Goal: Check status: Check status

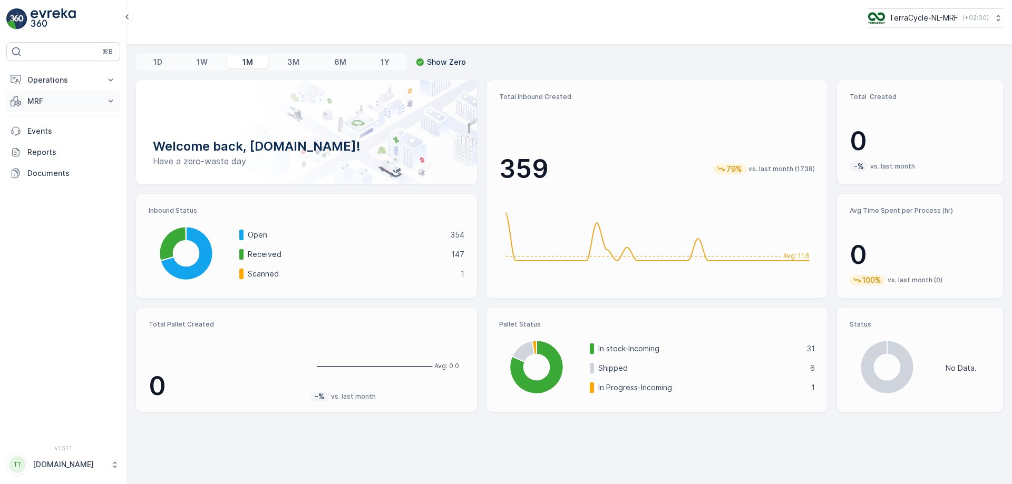
click at [107, 103] on icon at bounding box center [110, 101] width 11 height 11
click at [51, 147] on link "Pallet" at bounding box center [72, 148] width 98 height 15
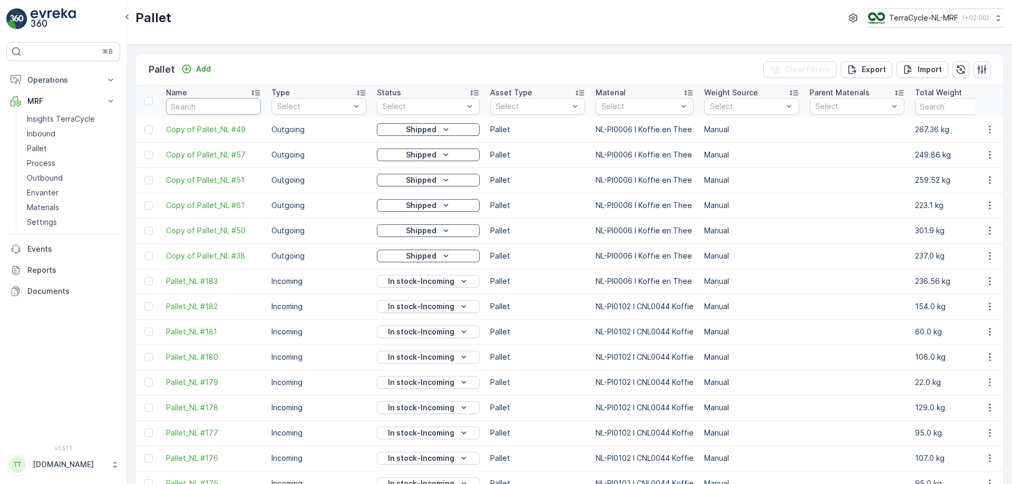
click at [214, 106] on input "text" at bounding box center [213, 106] width 95 height 17
type input "fd404"
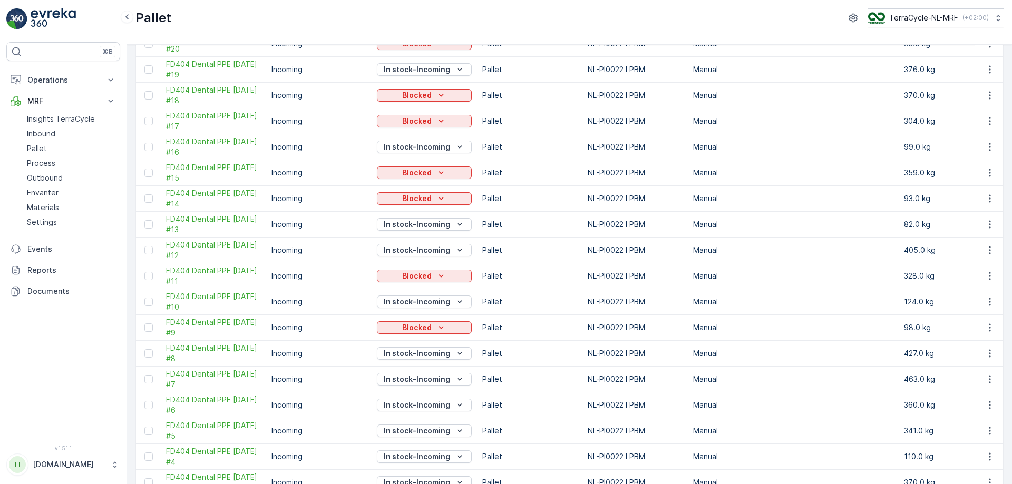
scroll to position [375, 0]
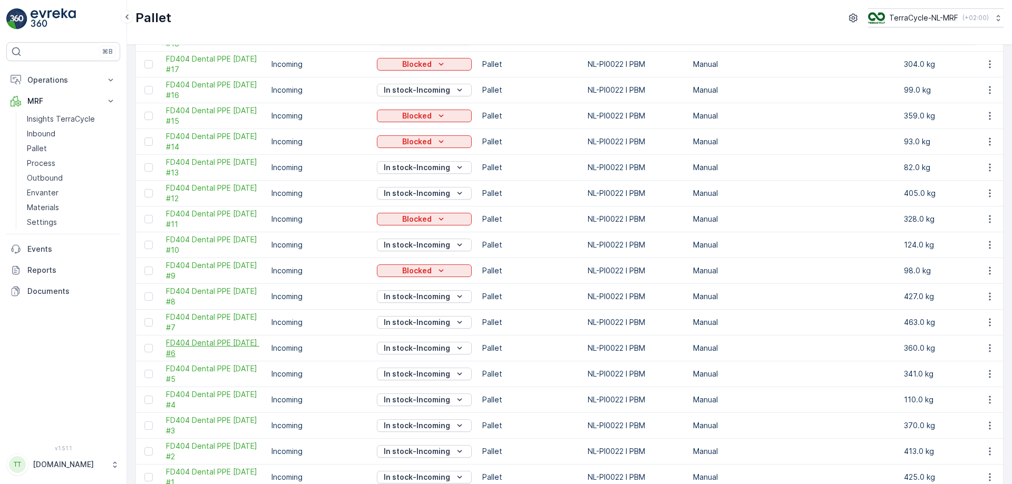
click at [198, 348] on span "FD404 Dental PPE [DATE] #6" at bounding box center [213, 348] width 95 height 21
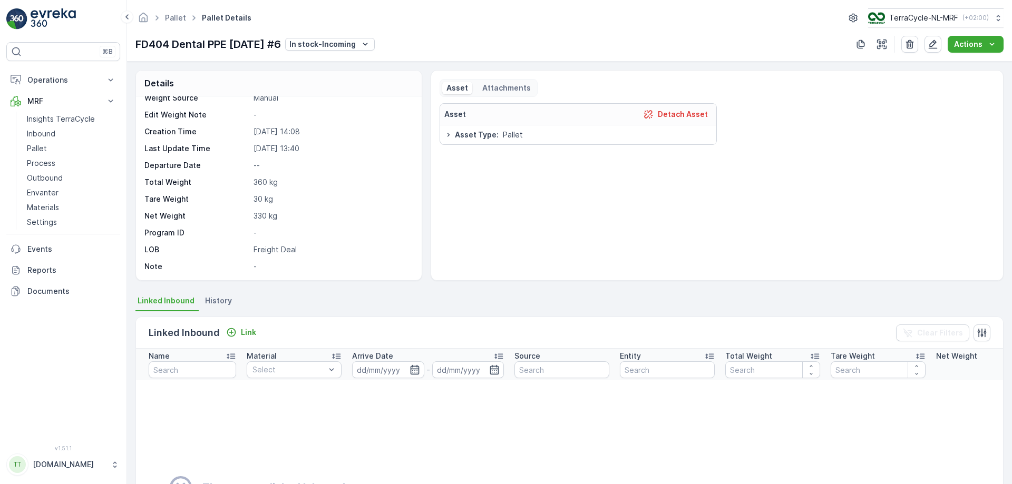
scroll to position [63, 0]
click at [369, 41] on icon "In stock-Incoming" at bounding box center [365, 44] width 11 height 11
click at [431, 41] on div "FD404 Dental PPE [DATE] #6 In stock-Incoming Actions" at bounding box center [569, 44] width 868 height 17
